Goal: Information Seeking & Learning: Learn about a topic

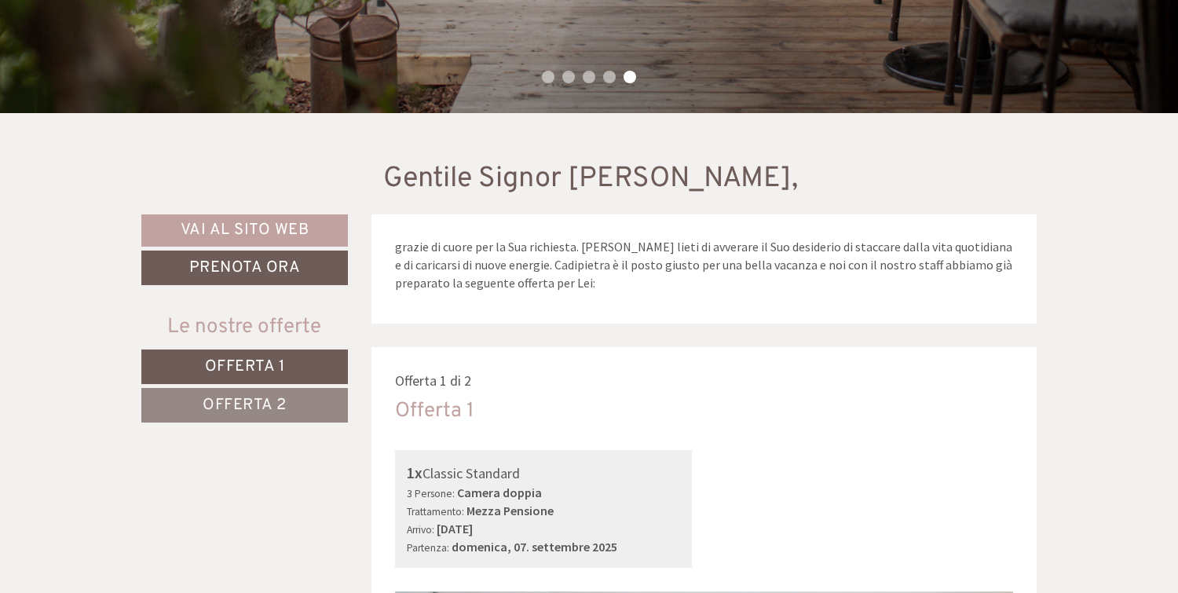
scroll to position [403, 0]
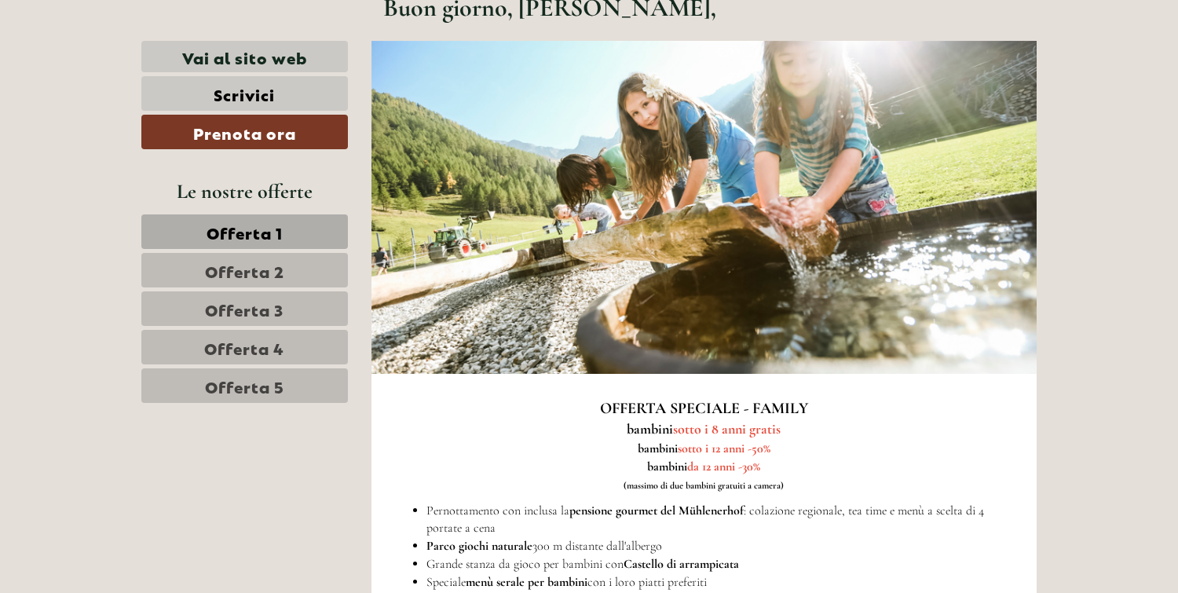
click at [281, 232] on span "Offerta 1" at bounding box center [245, 232] width 76 height 22
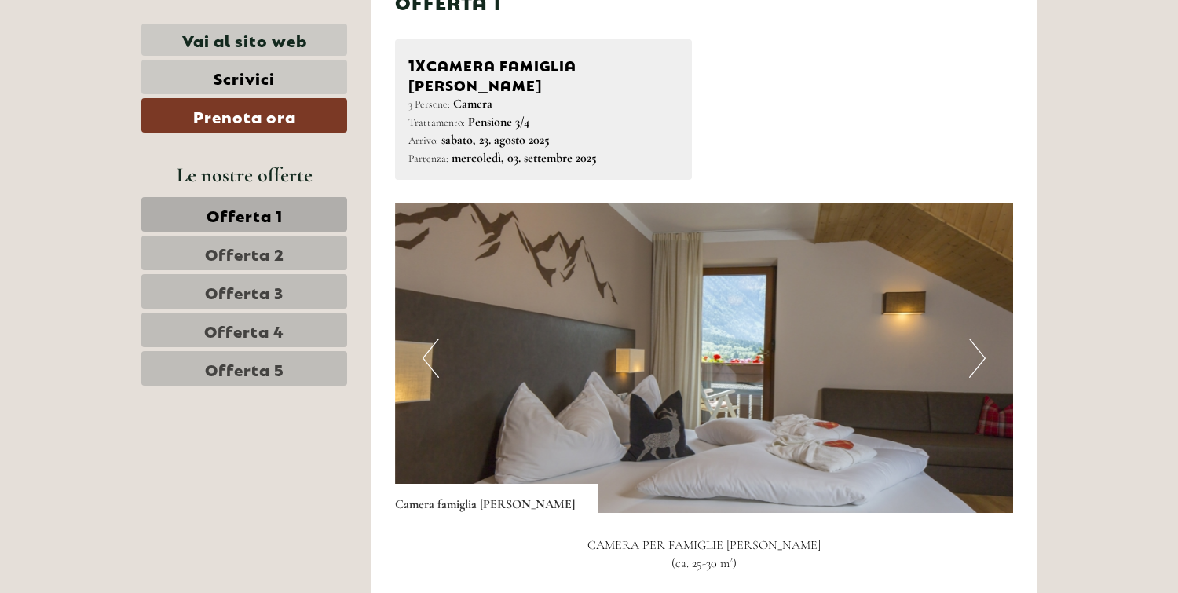
scroll to position [1644, 0]
click at [976, 340] on button "Next" at bounding box center [977, 358] width 16 height 39
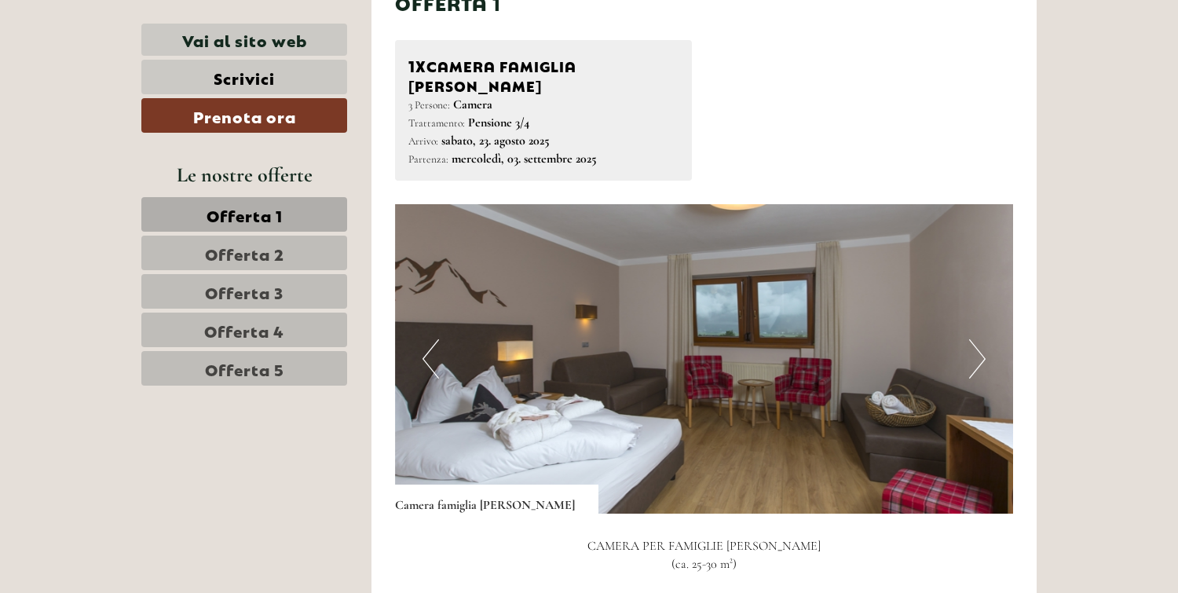
click at [978, 340] on button "Next" at bounding box center [977, 358] width 16 height 39
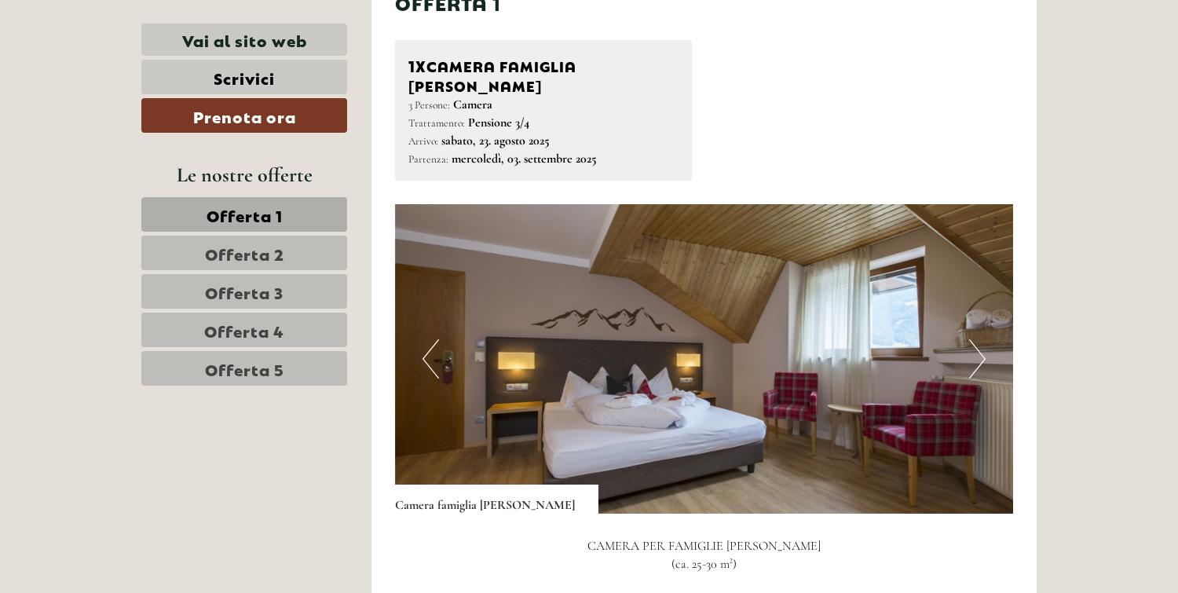
click at [978, 340] on button "Next" at bounding box center [977, 358] width 16 height 39
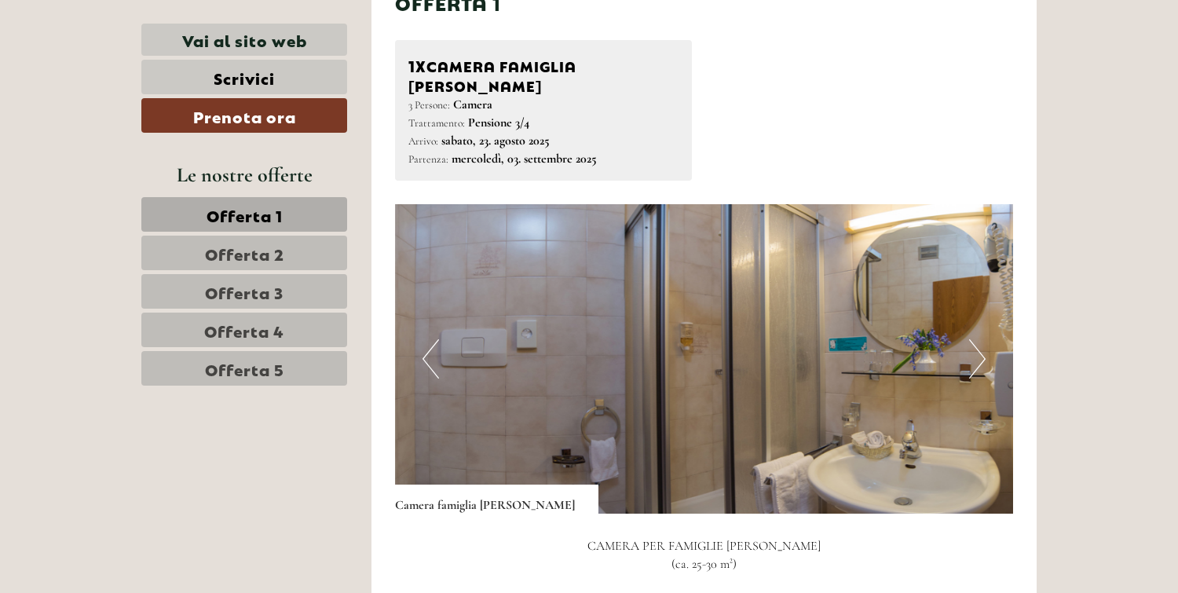
click at [978, 340] on button "Next" at bounding box center [977, 358] width 16 height 39
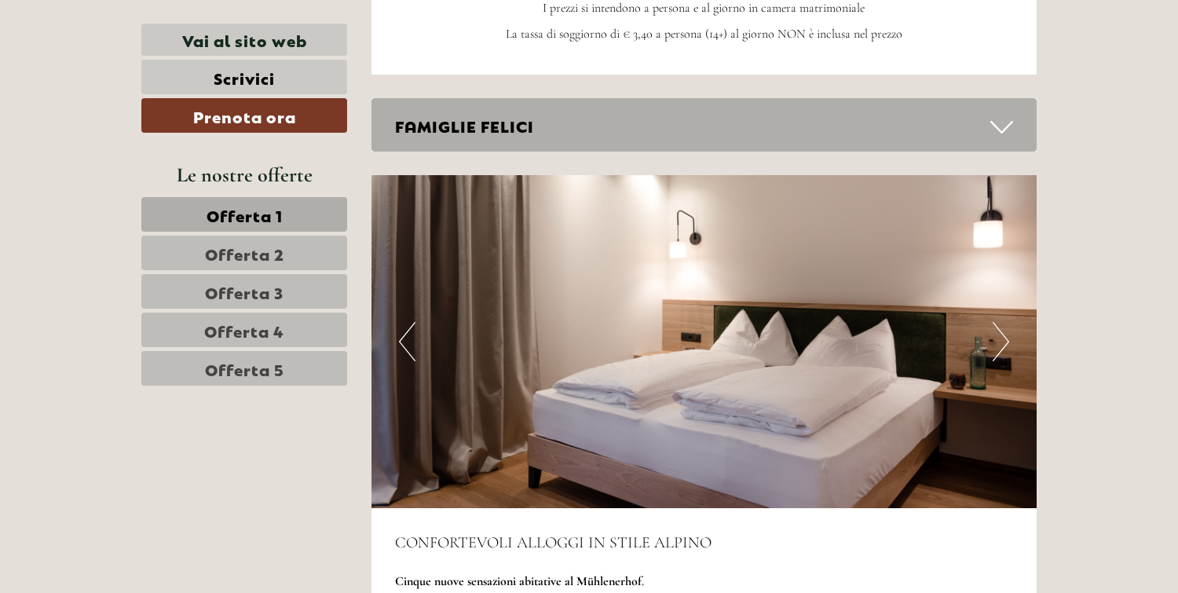
scroll to position [2937, 0]
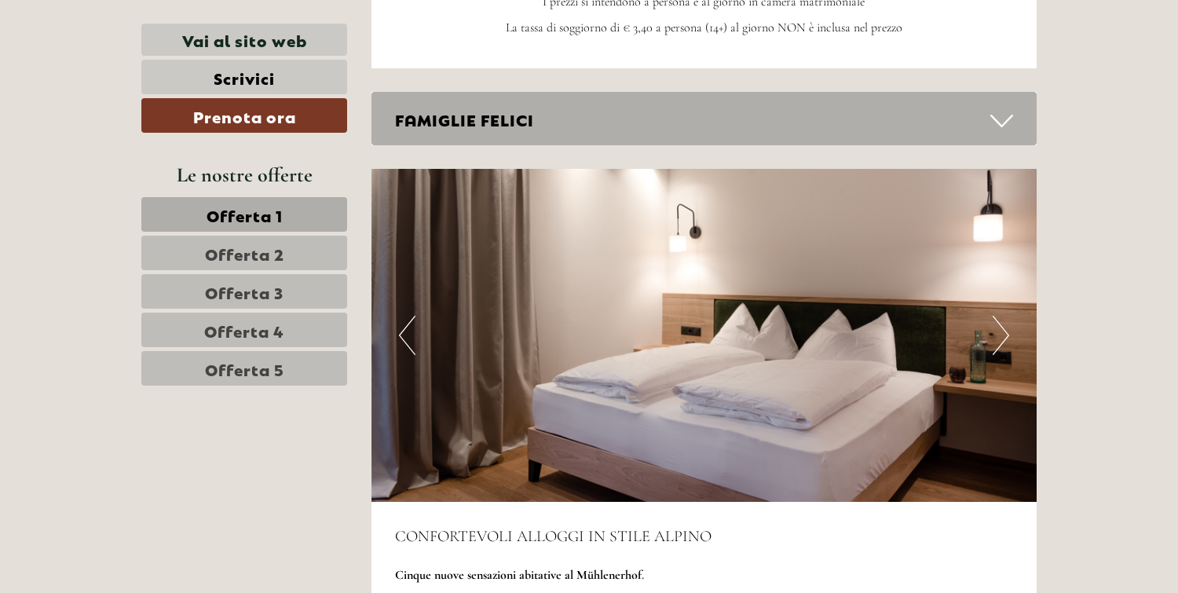
click at [1001, 316] on button "Next" at bounding box center [1001, 335] width 16 height 39
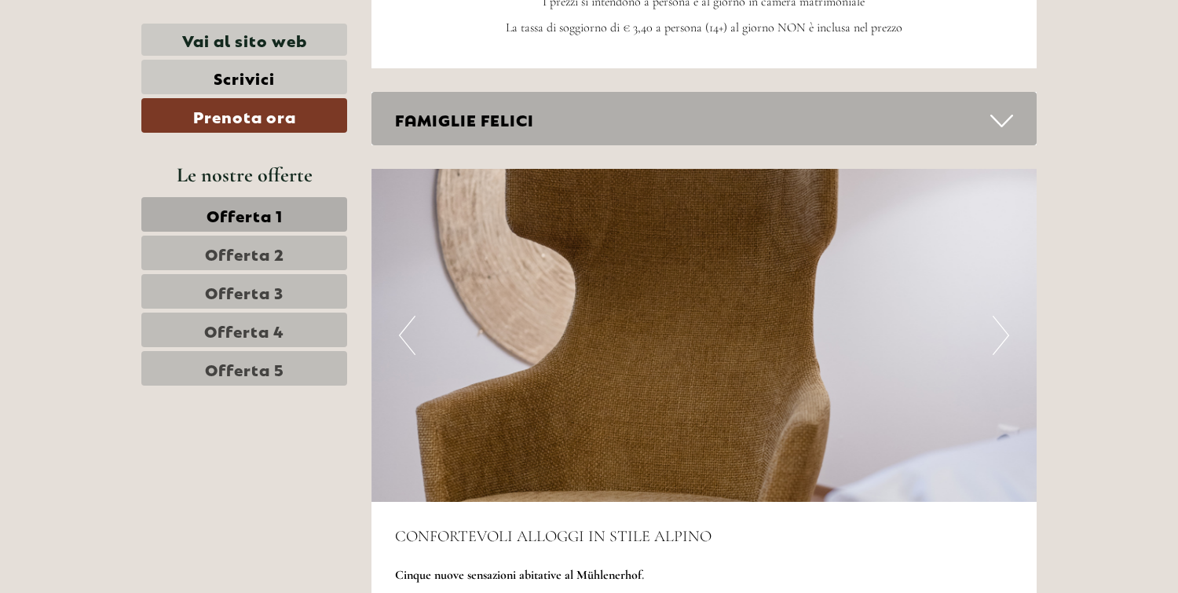
click at [1001, 316] on button "Next" at bounding box center [1001, 335] width 16 height 39
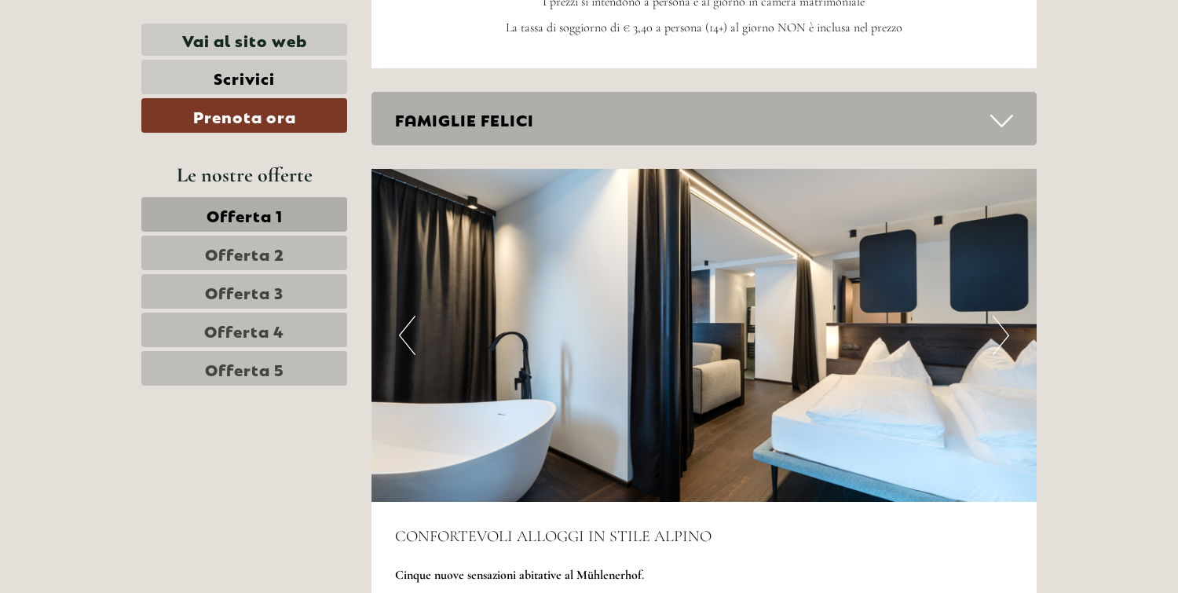
click at [1001, 316] on button "Next" at bounding box center [1001, 335] width 16 height 39
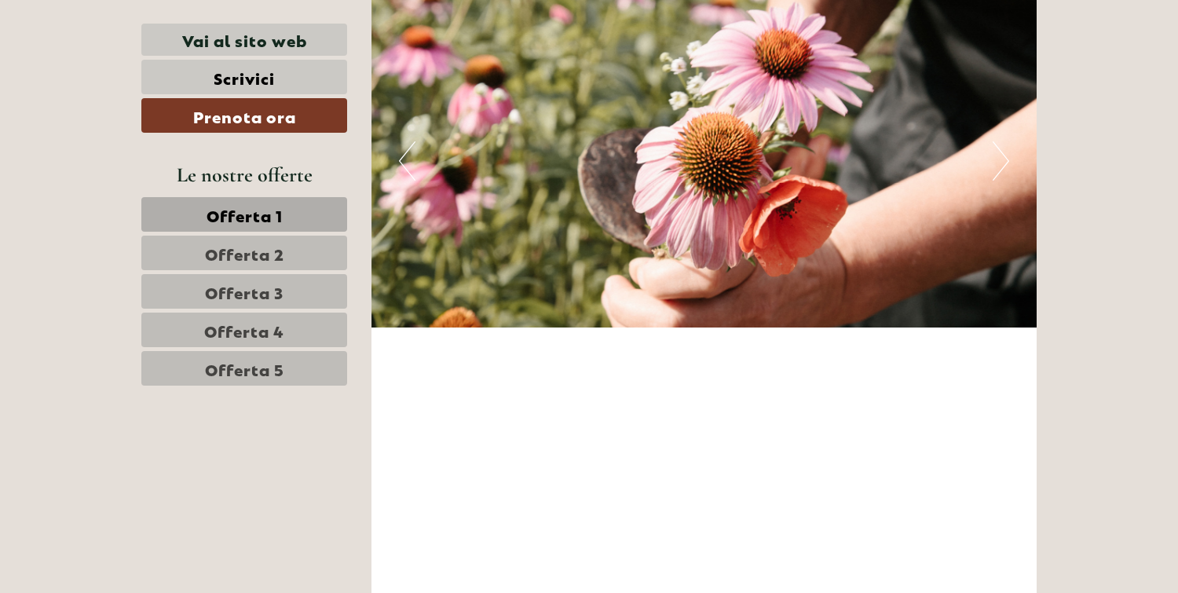
scroll to position [4049, 0]
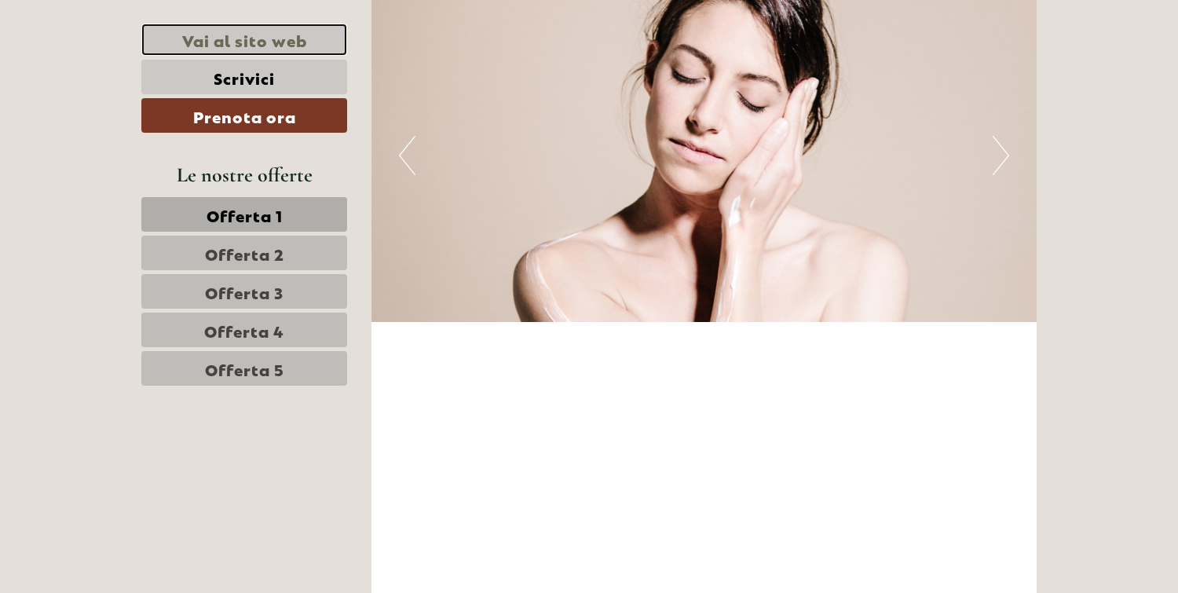
click at [254, 42] on link "Vai al sito web" at bounding box center [244, 40] width 206 height 32
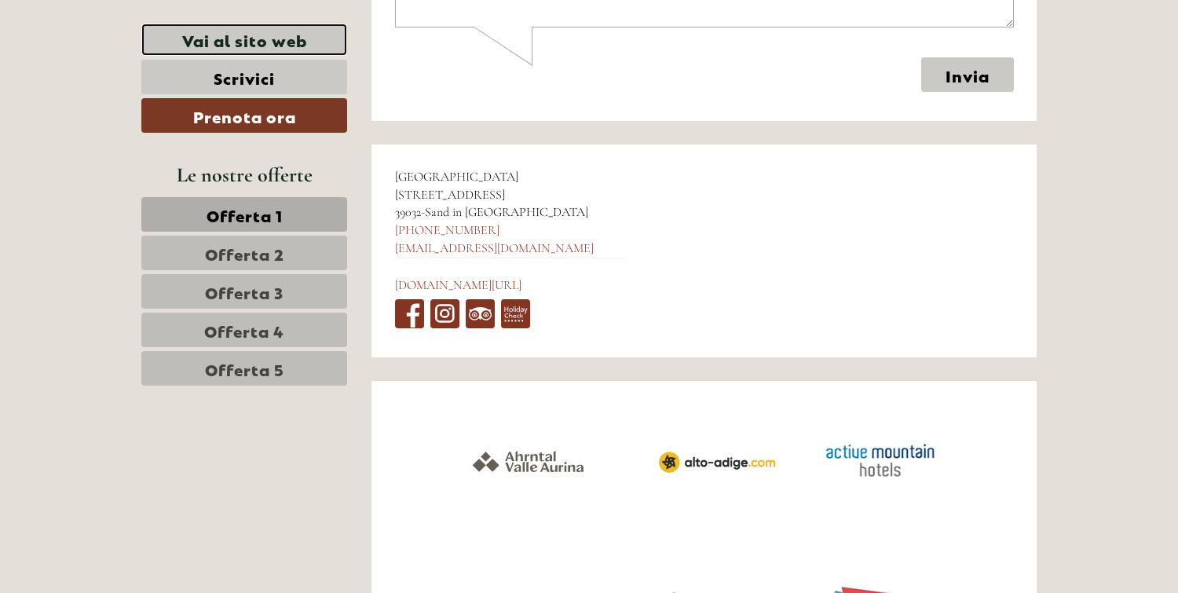
scroll to position [6149, 0]
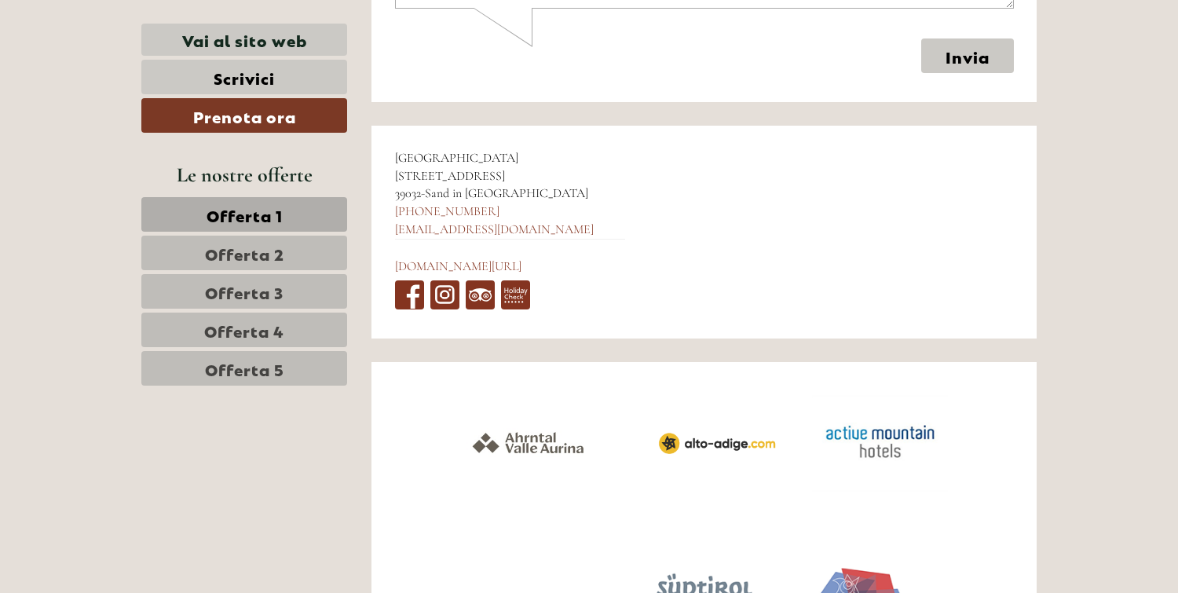
click at [268, 254] on span "Offerta 2" at bounding box center [244, 253] width 79 height 22
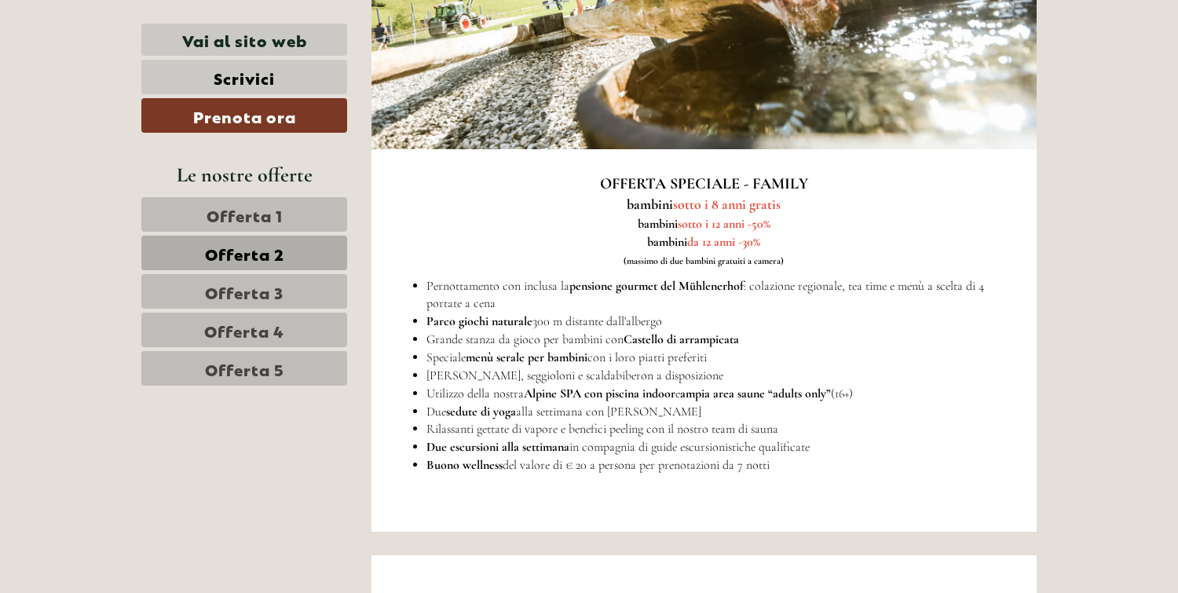
scroll to position [876, 0]
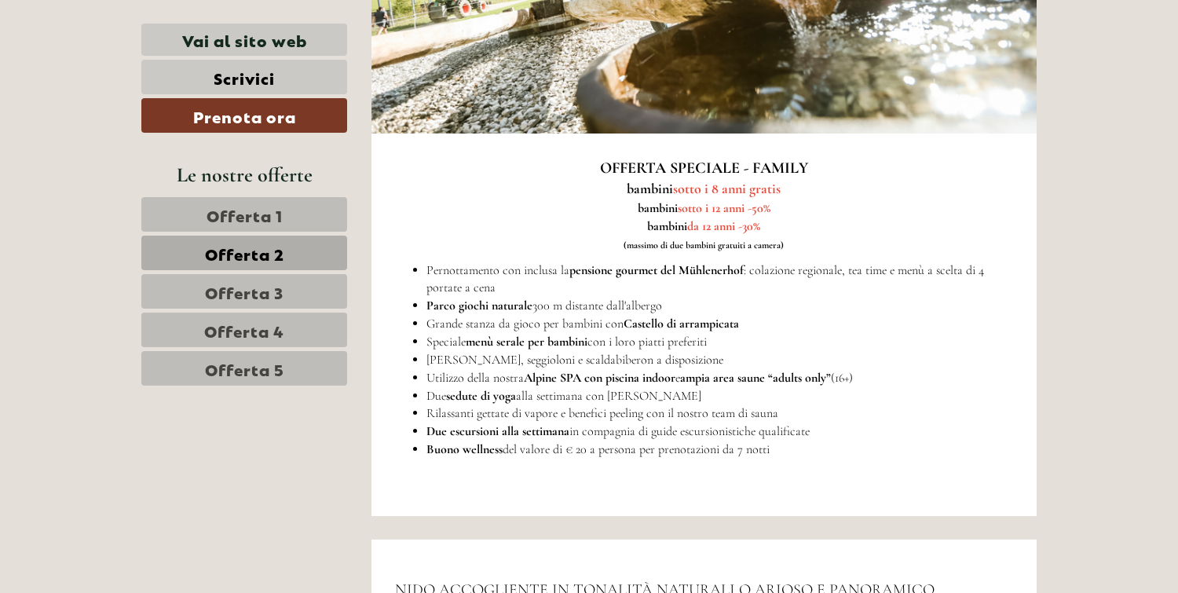
click at [283, 292] on span "Offerta 3" at bounding box center [244, 291] width 79 height 22
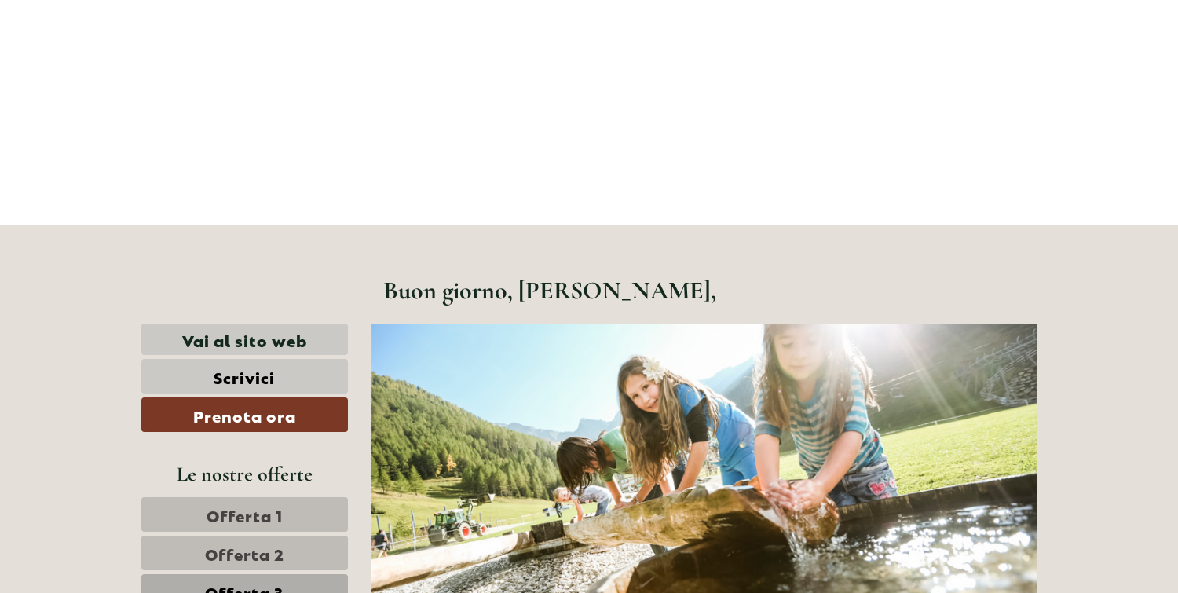
scroll to position [0, 0]
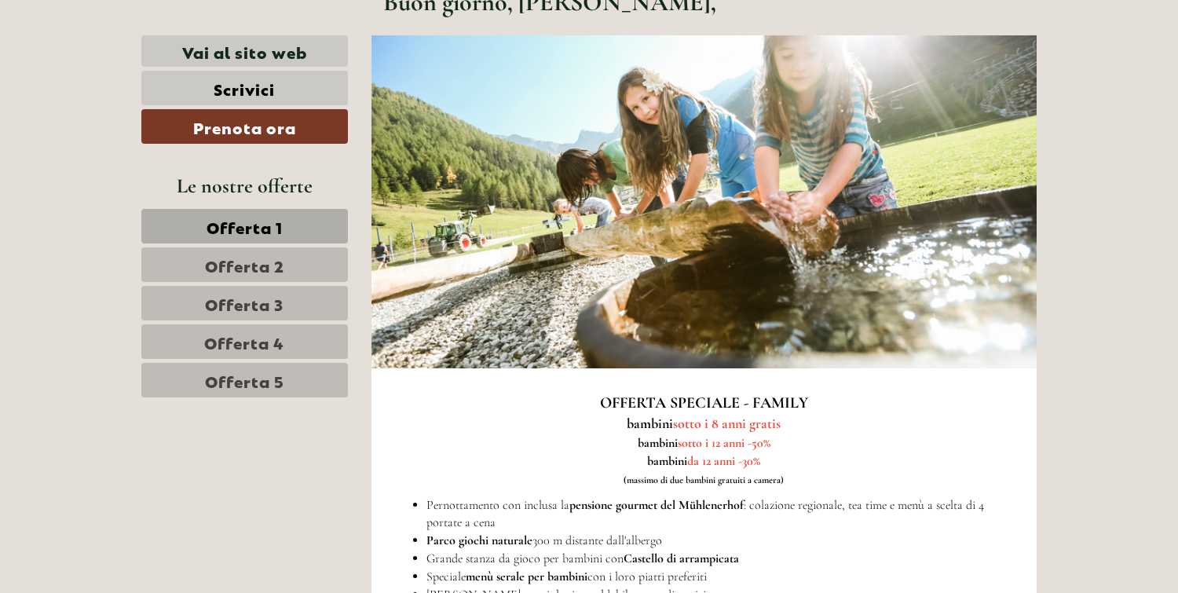
scroll to position [700, 0]
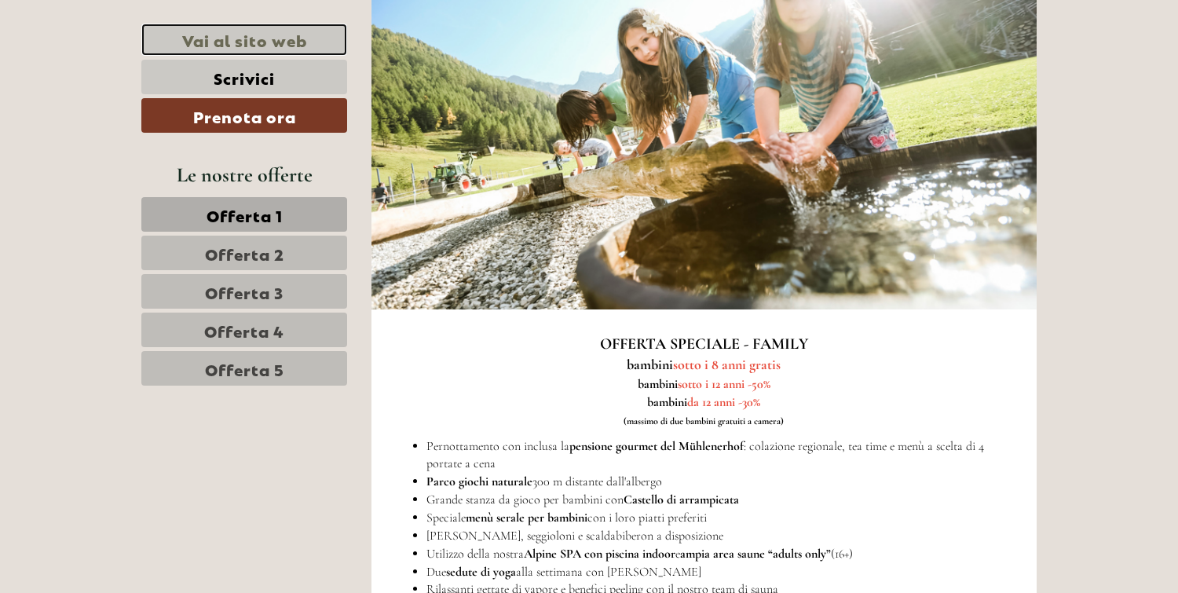
click at [274, 41] on link "Vai al sito web" at bounding box center [244, 40] width 206 height 32
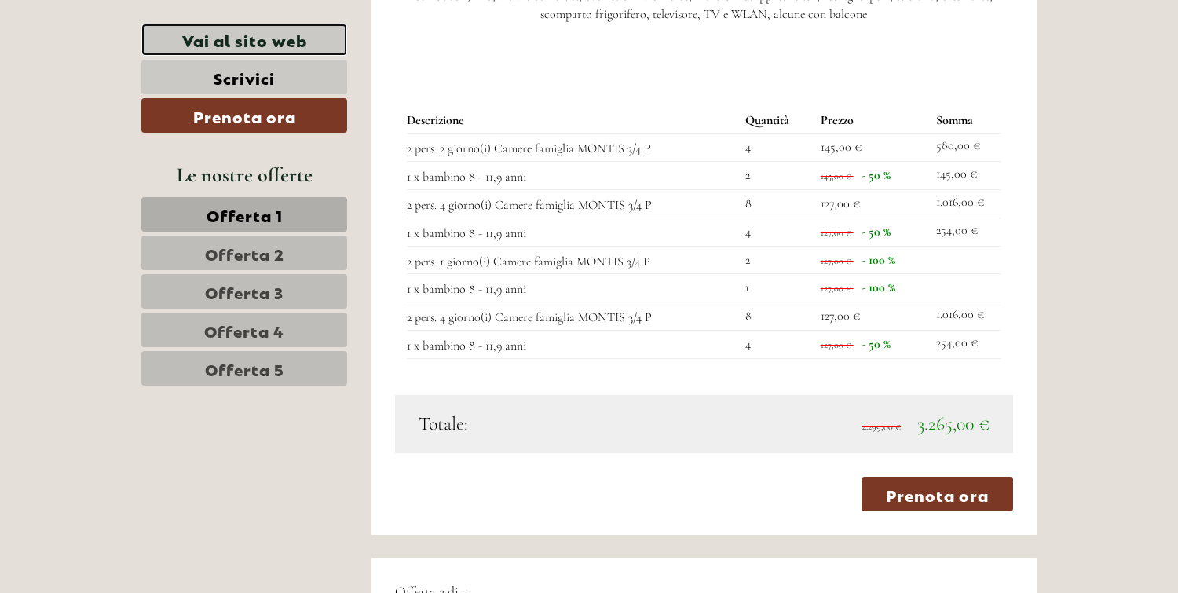
scroll to position [2263, 0]
